Goal: Understand process/instructions: Learn about a topic

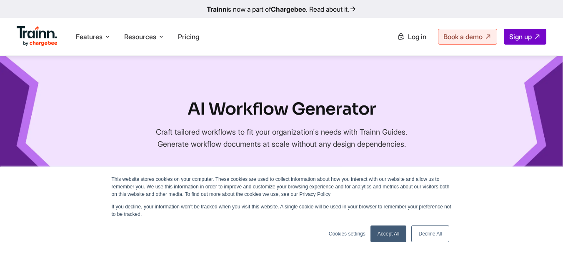
scroll to position [50, 0]
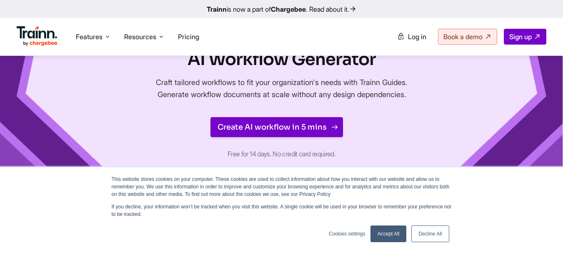
click at [249, 127] on link "Create AI workflow in 5 mins" at bounding box center [276, 127] width 133 height 20
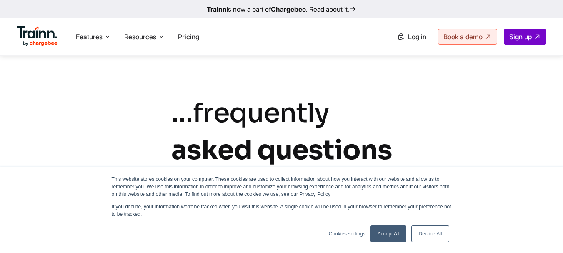
scroll to position [1783, 0]
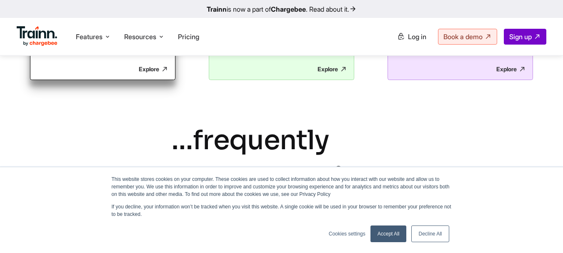
click at [159, 73] on p "Explore" at bounding box center [102, 69] width 131 height 8
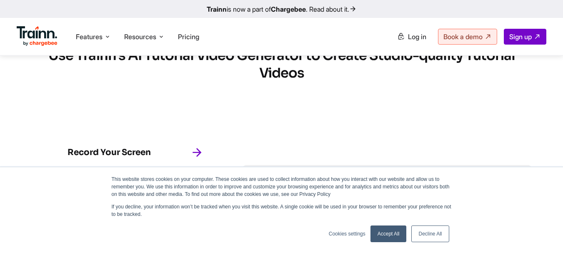
scroll to position [498, 0]
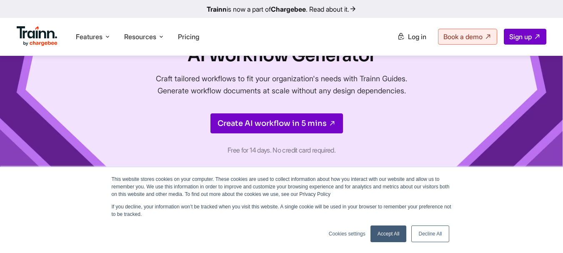
scroll to position [53, 0]
click at [306, 85] on p "Craft tailored workflows to fit your organization's needs with Trainn Guides. G…" at bounding box center [281, 85] width 279 height 24
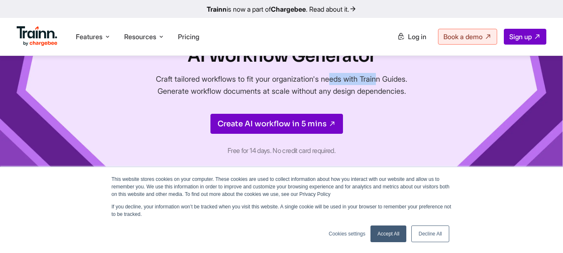
click at [306, 85] on p "Craft tailored workflows to fit your organization's needs with Trainn Guides. G…" at bounding box center [281, 85] width 279 height 24
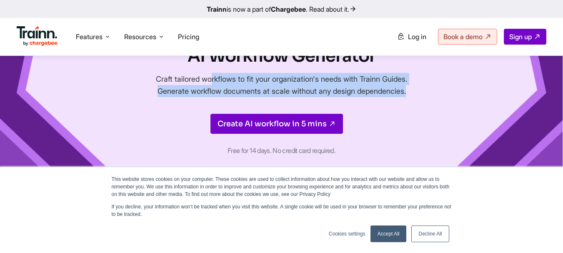
click at [306, 85] on p "Craft tailored workflows to fit your organization's needs with Trainn Guides. G…" at bounding box center [281, 85] width 279 height 24
